Goal: Task Accomplishment & Management: Use online tool/utility

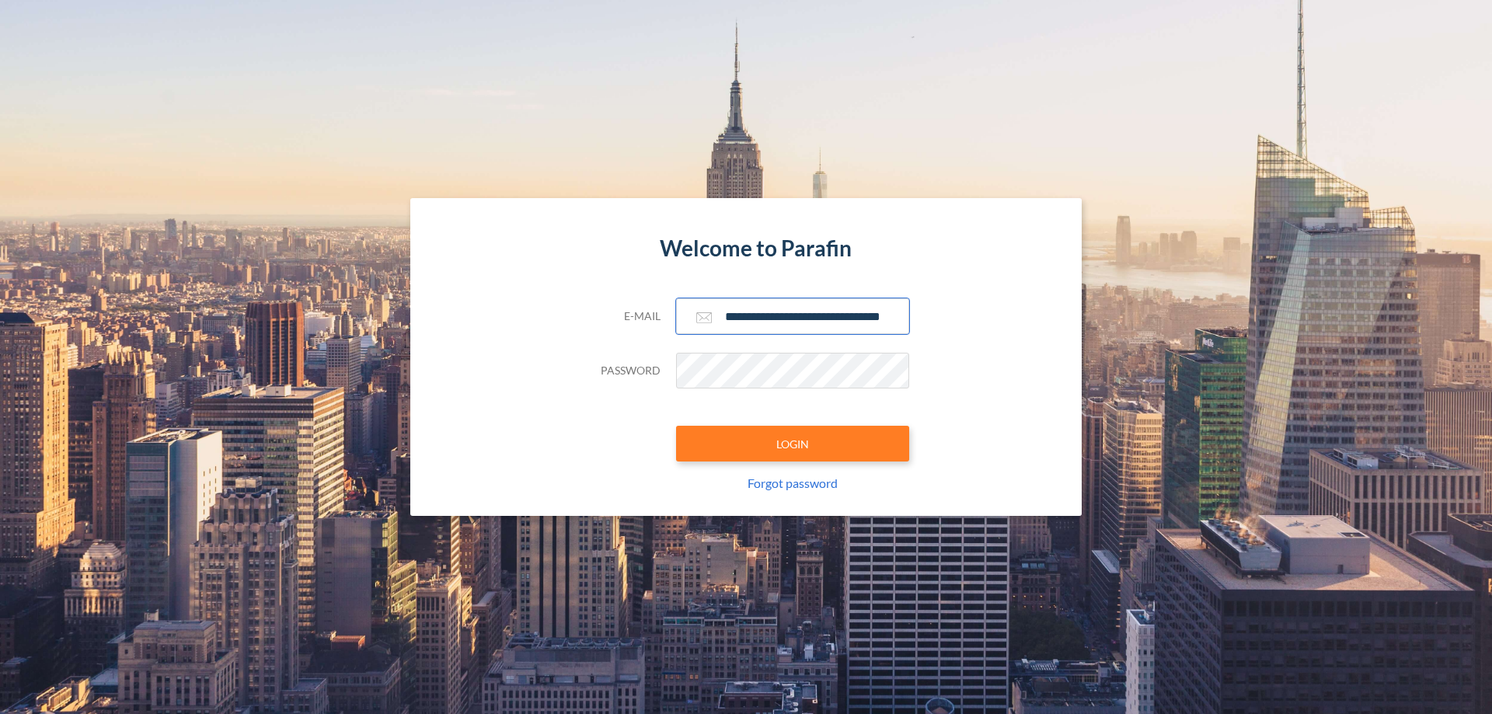
scroll to position [0, 25]
type input "**********"
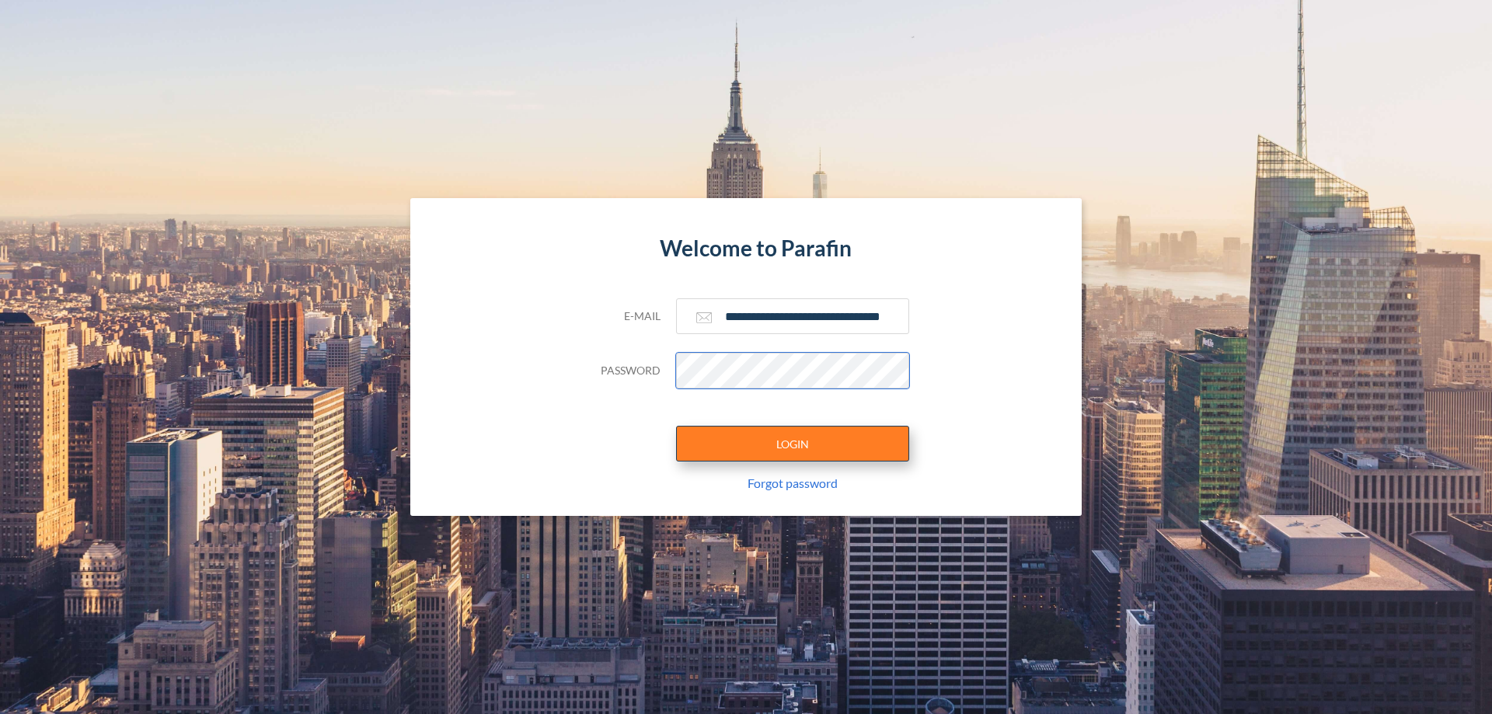
scroll to position [0, 0]
click at [793, 444] on button "LOGIN" at bounding box center [792, 444] width 233 height 36
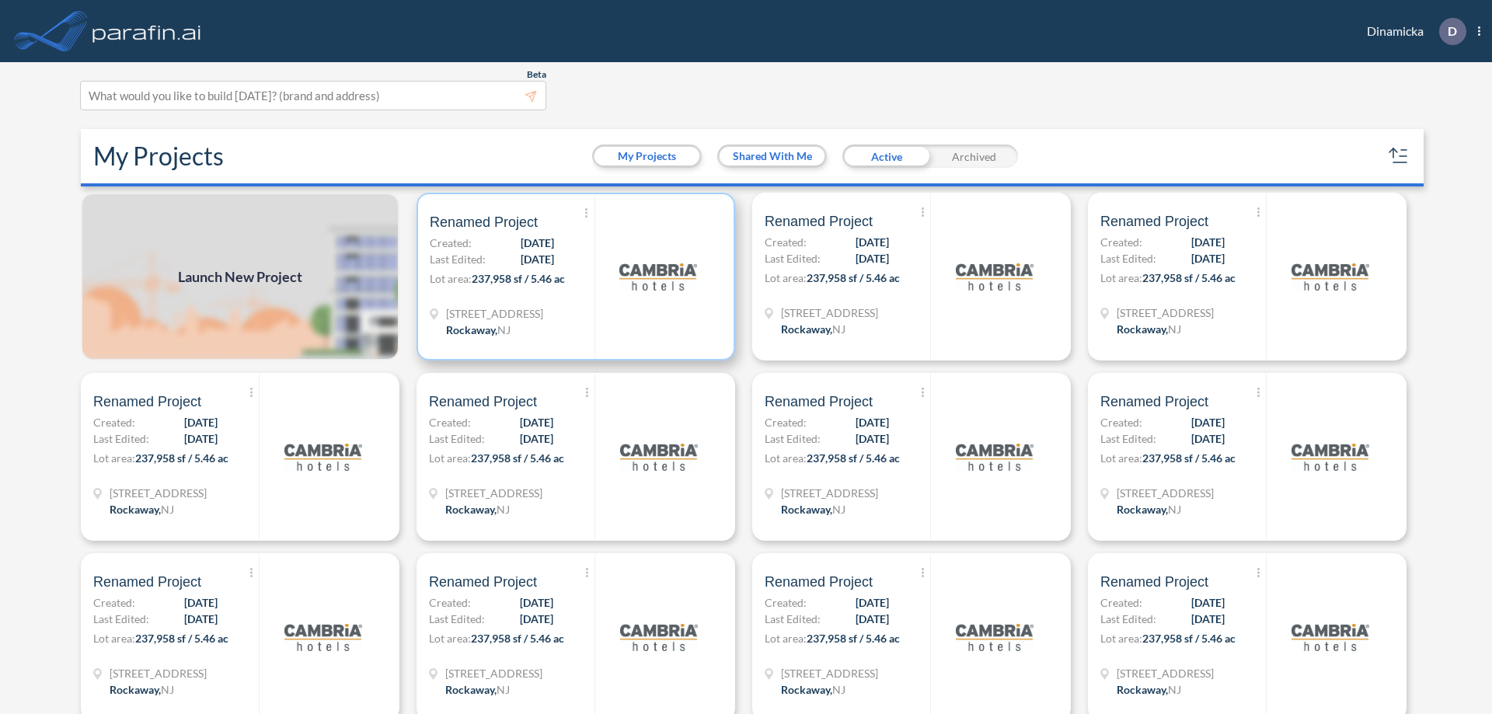
scroll to position [4, 0]
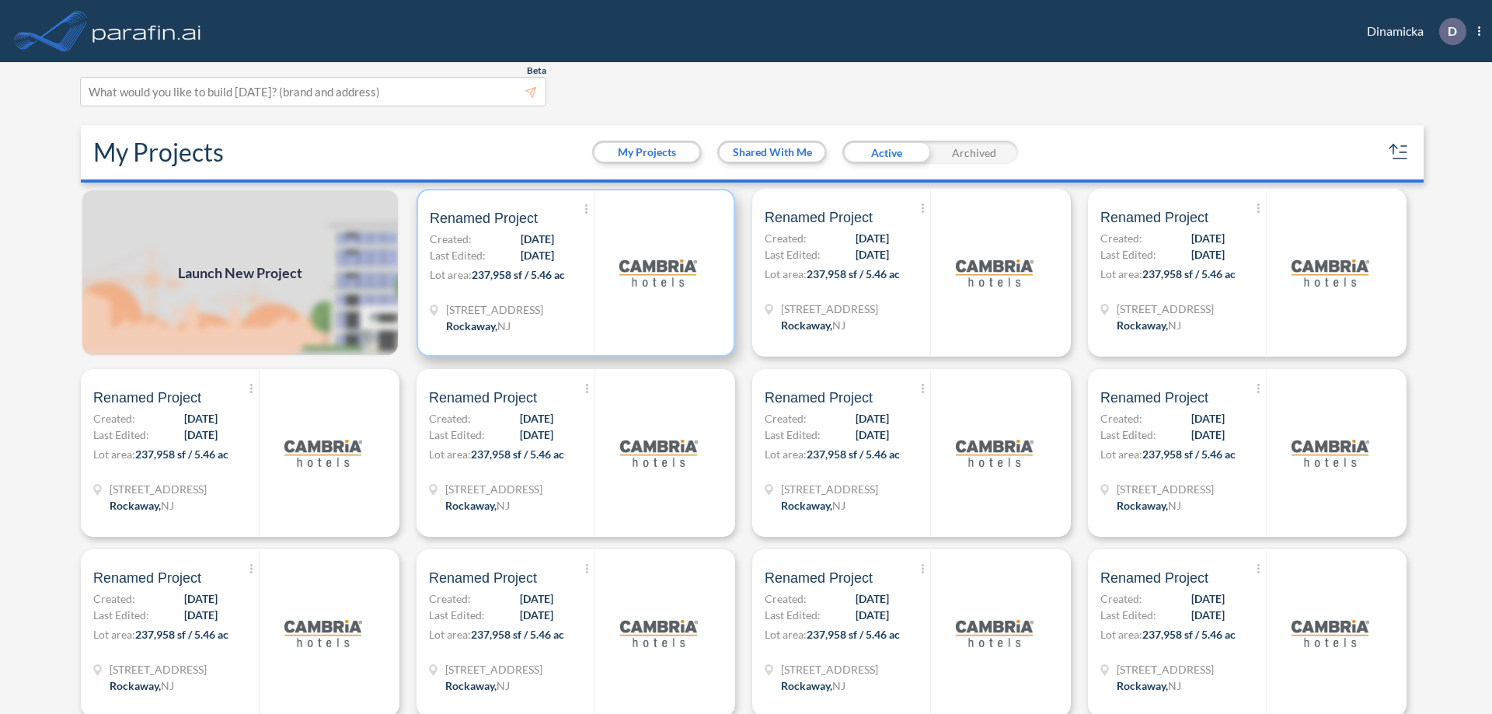
click at [573, 273] on p "Lot area: 237,958 sf / 5.46 ac" at bounding box center [512, 278] width 165 height 23
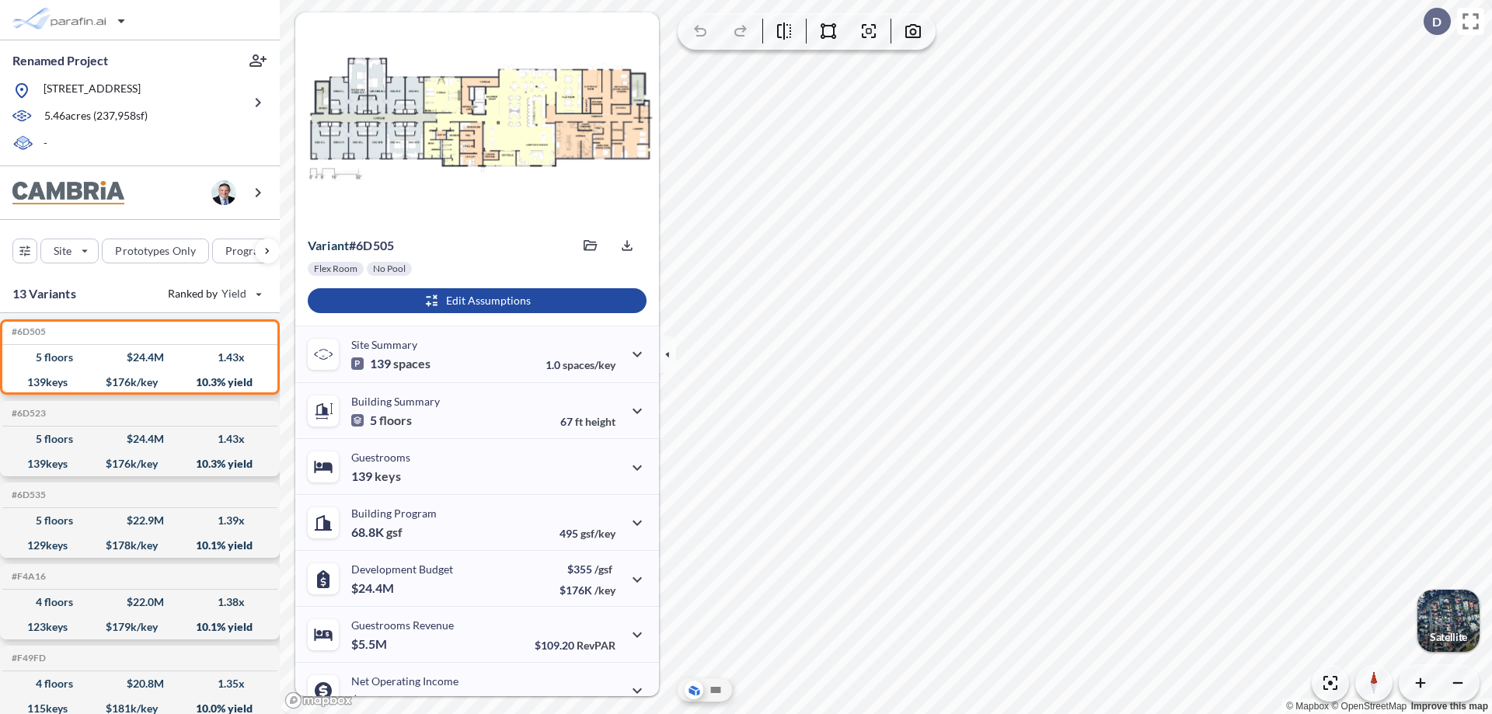
scroll to position [78, 0]
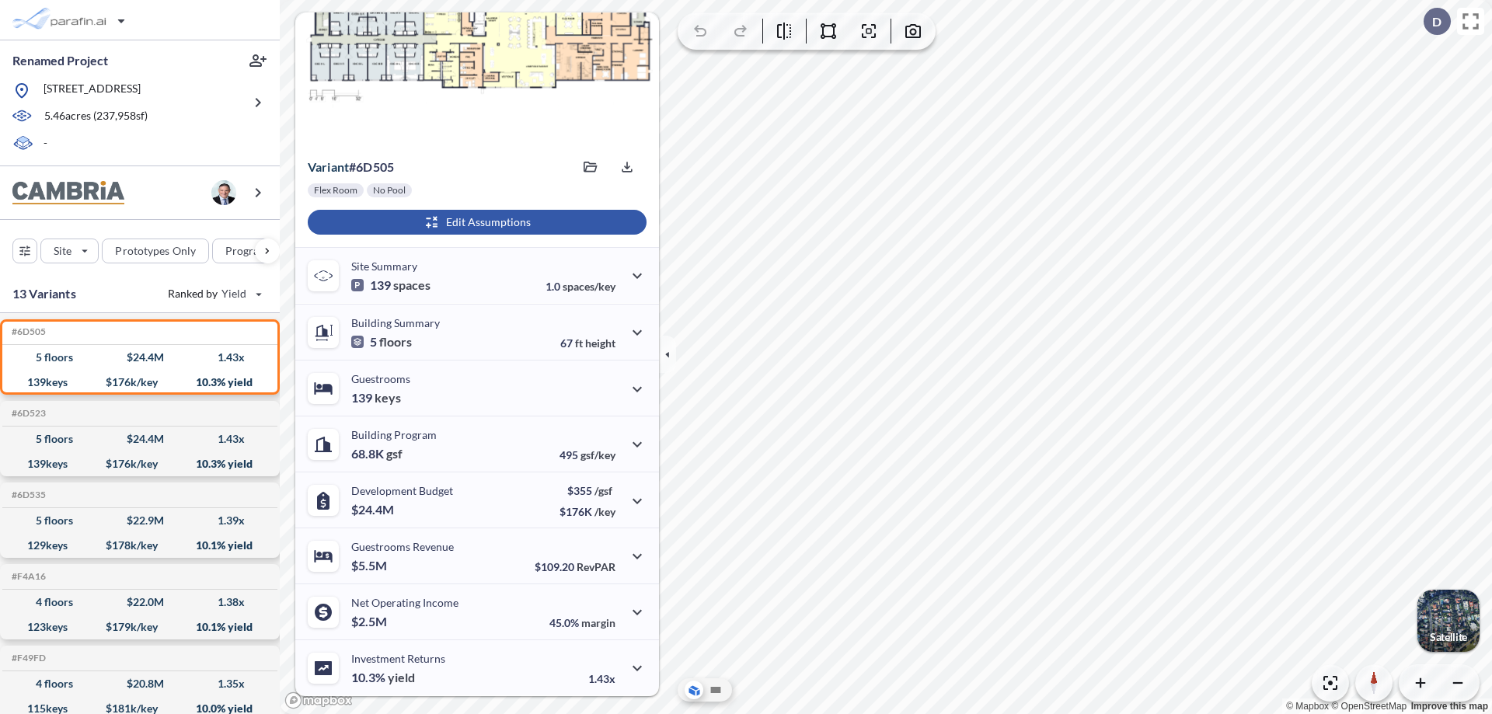
click at [475, 222] on div "button" at bounding box center [477, 222] width 339 height 25
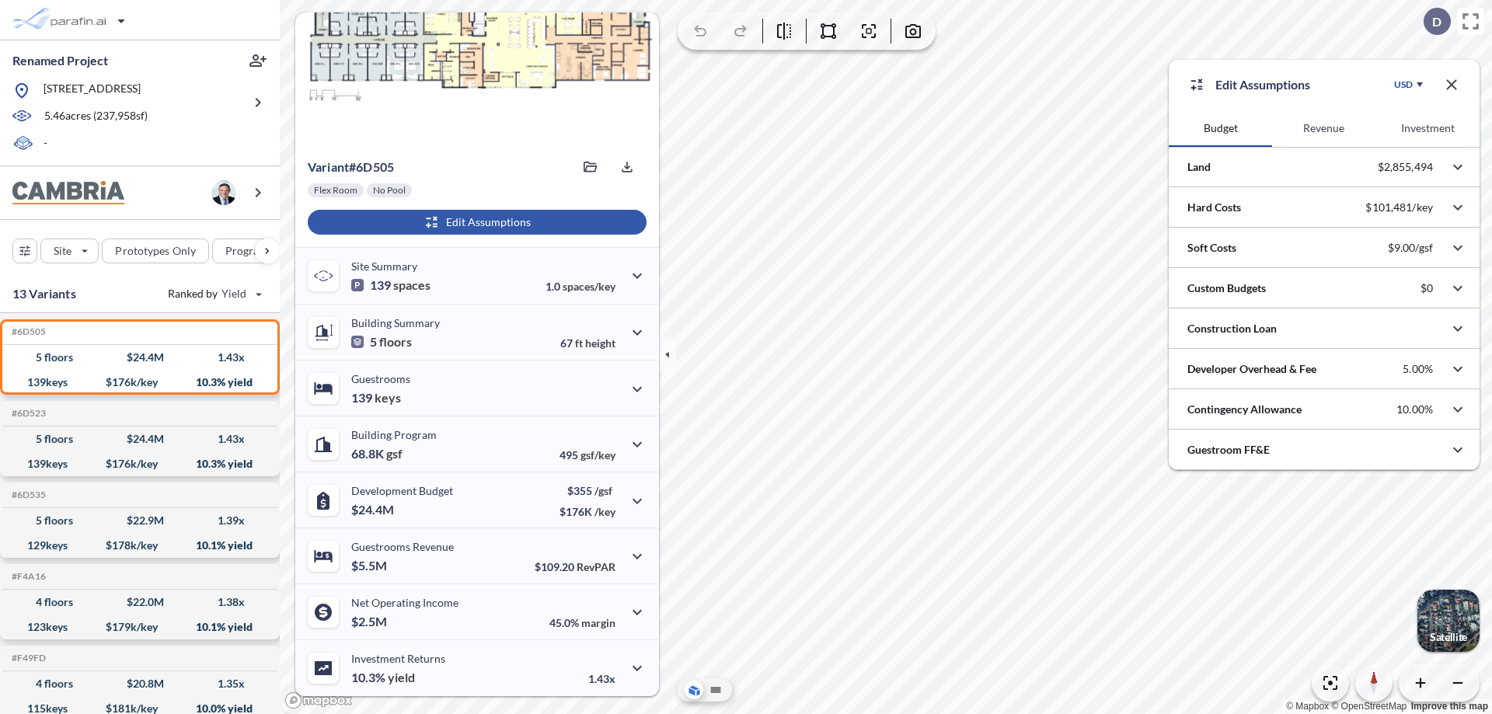
click at [1427, 128] on button "Investment" at bounding box center [1427, 128] width 103 height 37
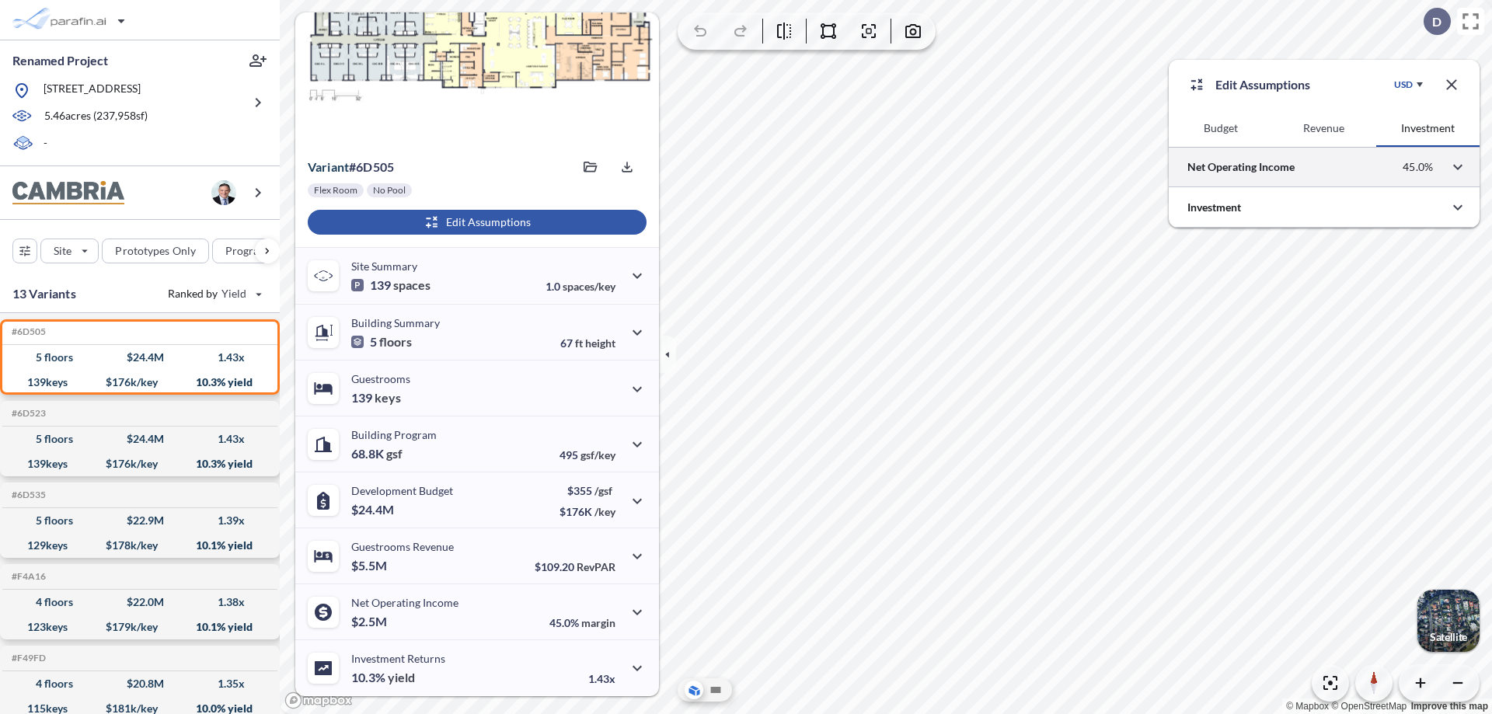
click at [1324, 167] on div at bounding box center [1324, 167] width 311 height 40
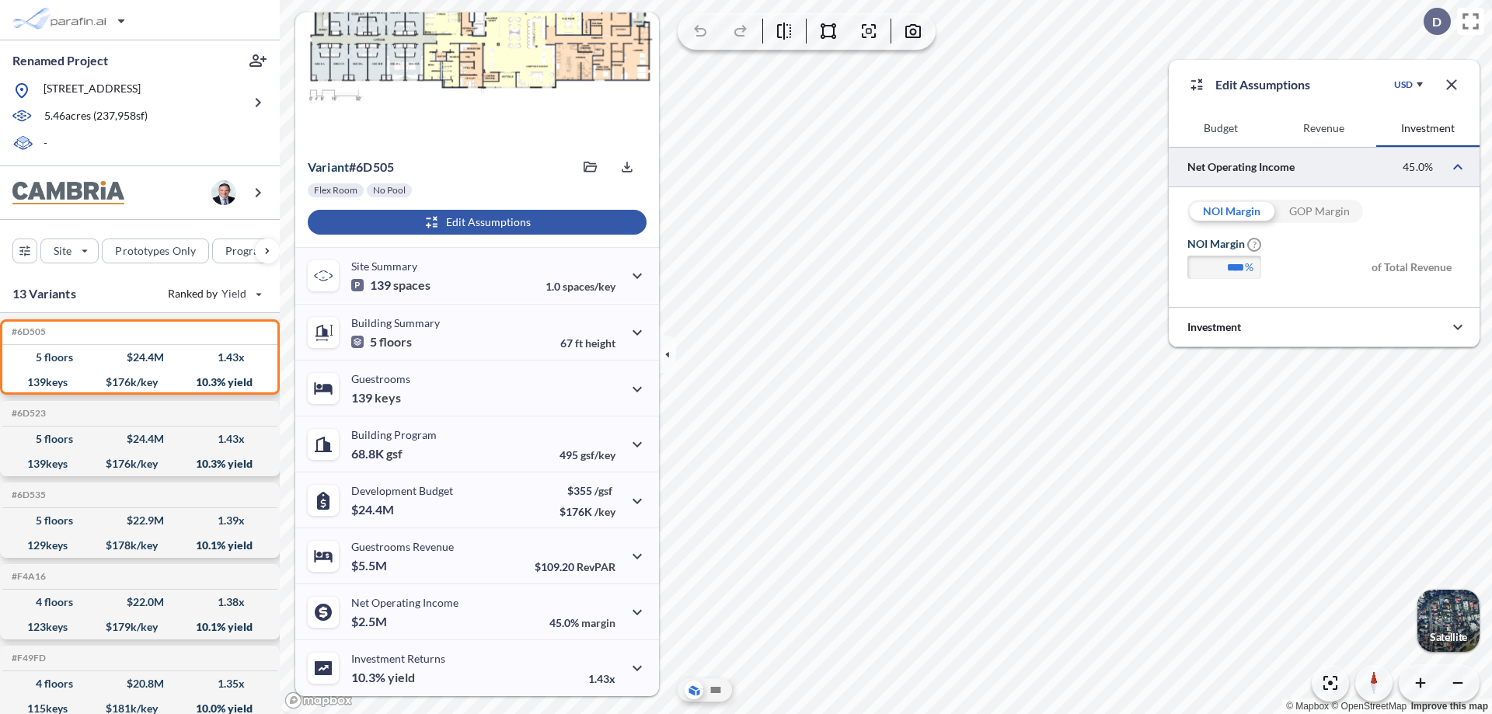
click at [1319, 211] on div "GOP Margin" at bounding box center [1319, 211] width 88 height 23
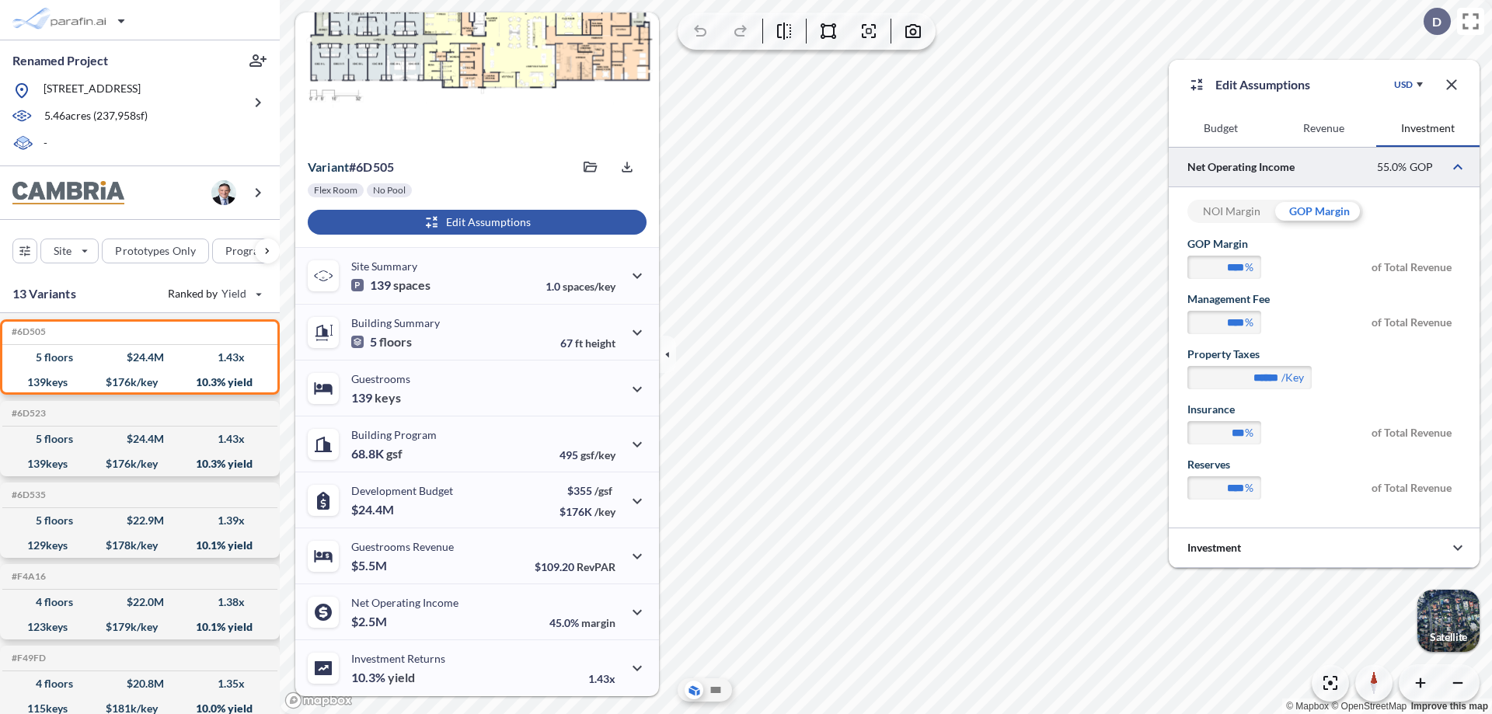
type input "****"
